Goal: Information Seeking & Learning: Learn about a topic

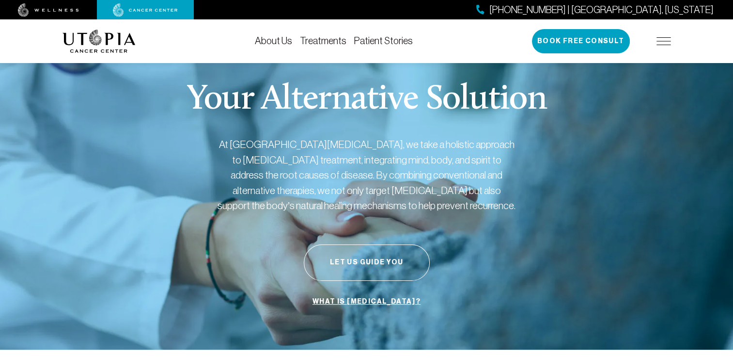
click at [359, 299] on link "What is [MEDICAL_DATA]?" at bounding box center [366, 301] width 113 height 18
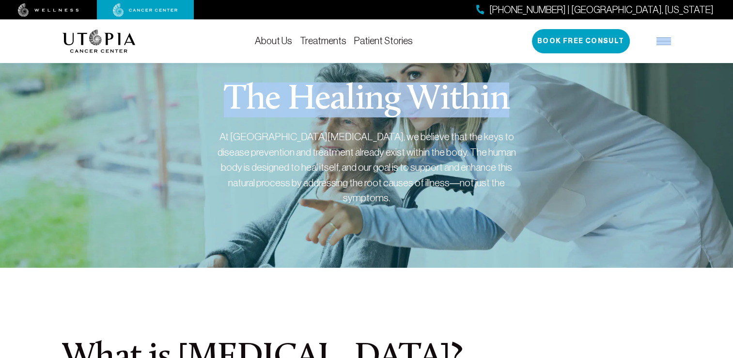
drag, startPoint x: 733, startPoint y: 36, endPoint x: 736, endPoint y: 66, distance: 30.8
click at [324, 40] on link "Treatments" at bounding box center [323, 40] width 47 height 11
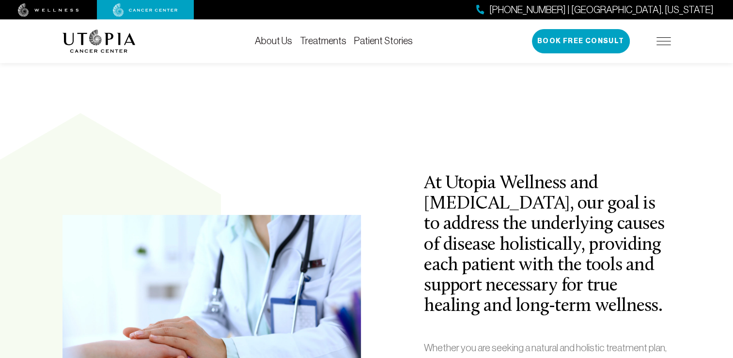
scroll to position [257, 0]
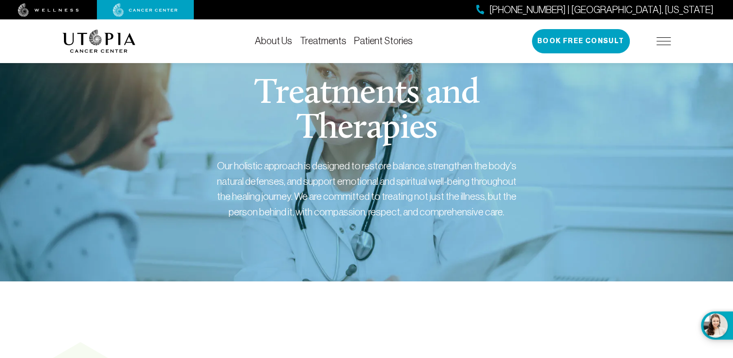
scroll to position [0, 0]
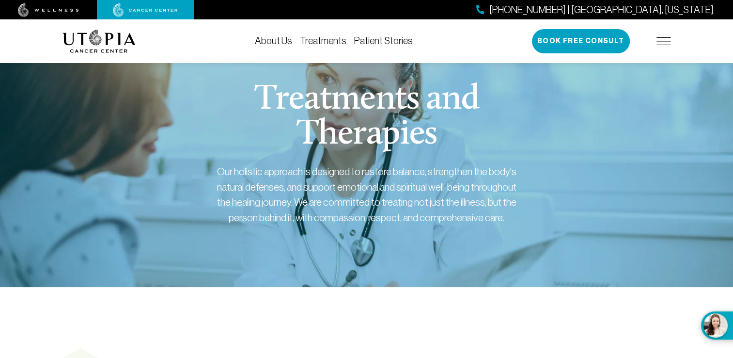
click at [320, 46] on link "Treatments" at bounding box center [323, 40] width 47 height 11
click at [316, 40] on link "Treatments" at bounding box center [323, 40] width 47 height 11
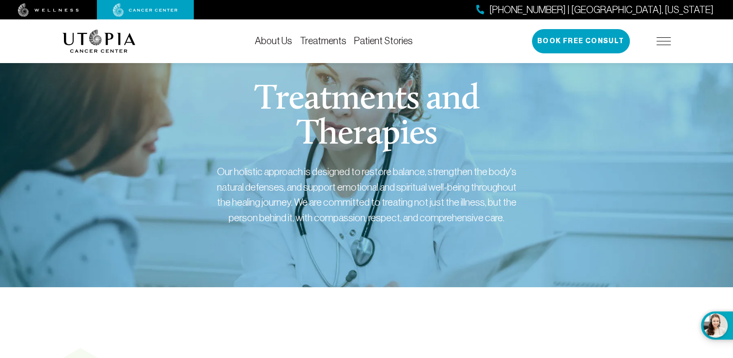
click at [316, 40] on link "Treatments" at bounding box center [323, 40] width 47 height 11
click at [375, 41] on link "Patient Stories" at bounding box center [383, 40] width 59 height 11
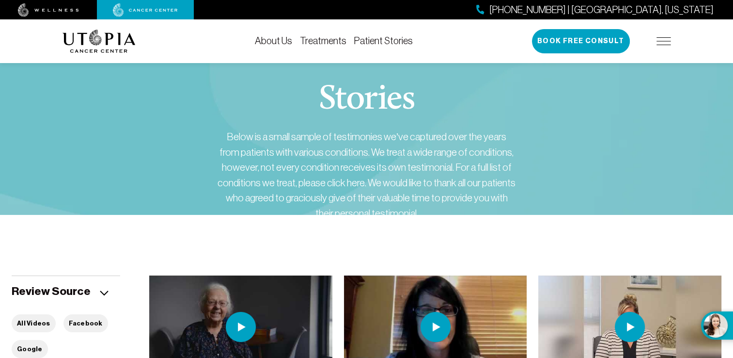
click at [375, 41] on link "Patient Stories" at bounding box center [383, 40] width 59 height 11
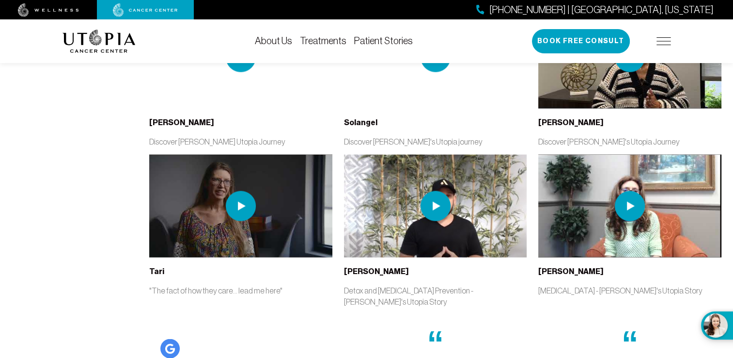
scroll to position [2120, 0]
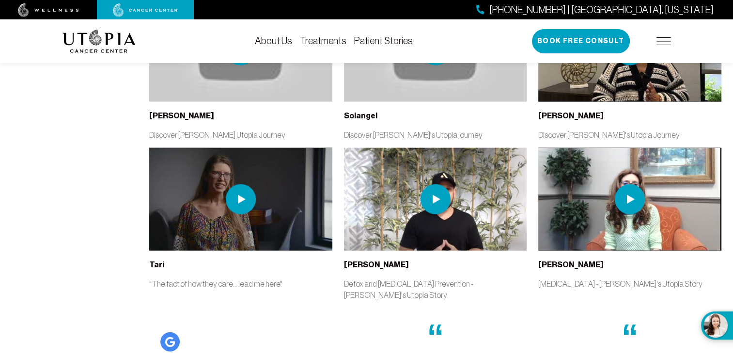
click at [634, 184] on img at bounding box center [630, 199] width 30 height 30
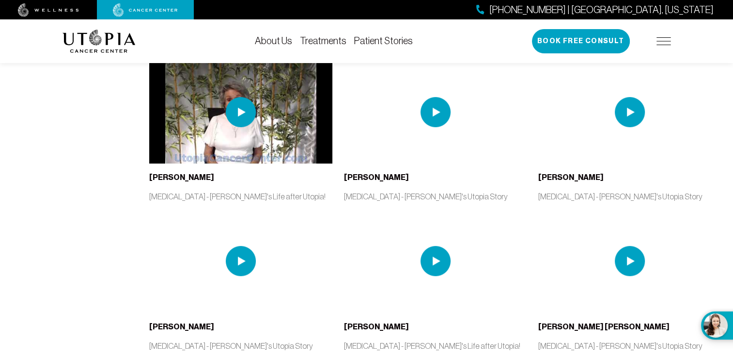
scroll to position [115, 0]
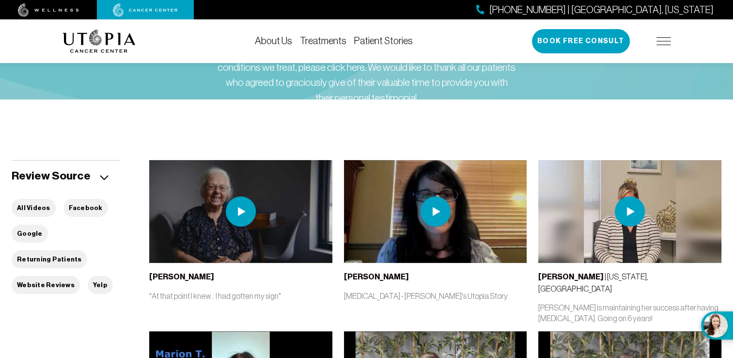
click at [273, 38] on link "About Us" at bounding box center [273, 40] width 37 height 11
